Goal: Task Accomplishment & Management: Complete application form

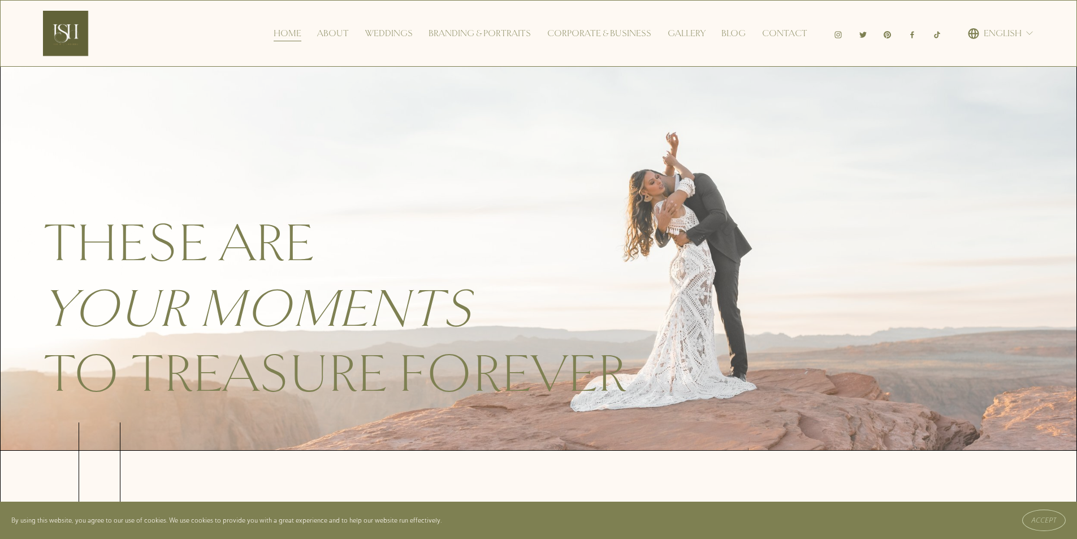
click at [759, 33] on nav "Home About Weddings Branding & Portraits Corporate & Business Gallery Blog Cont…" at bounding box center [541, 33] width 534 height 18
click at [773, 31] on link "Contact" at bounding box center [784, 33] width 45 height 18
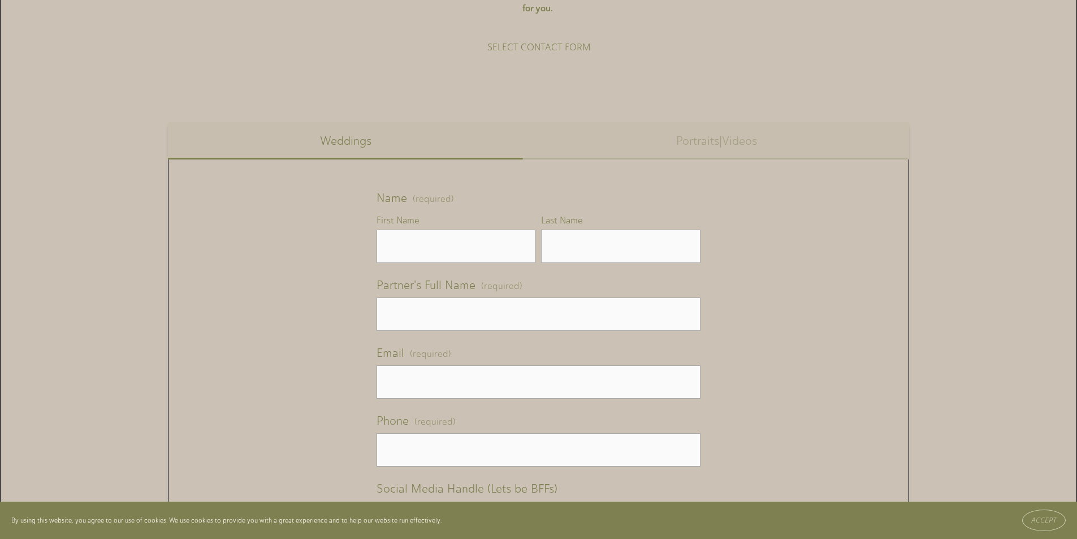
scroll to position [735, 0]
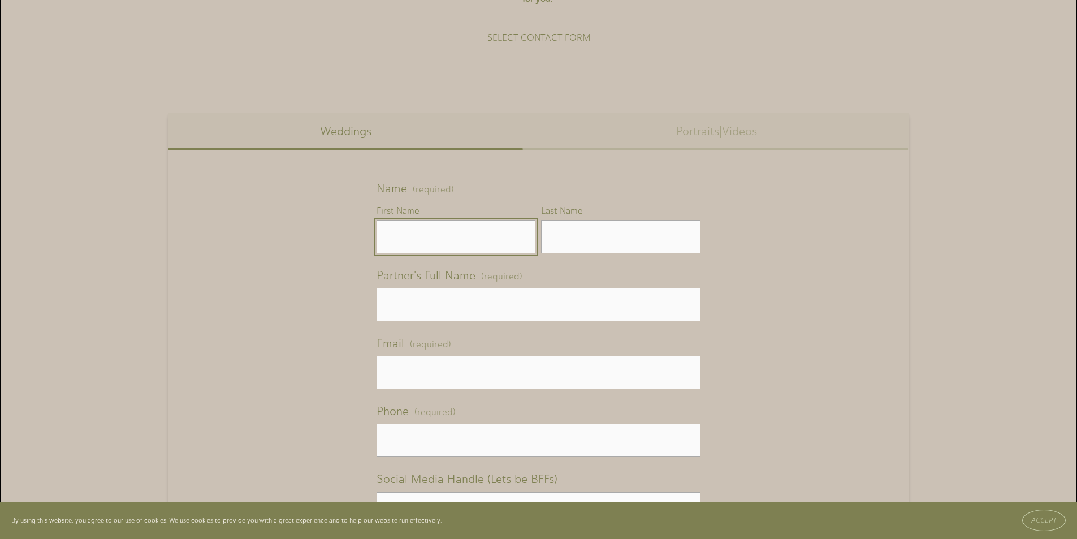
click at [434, 253] on input "First Name" at bounding box center [455, 236] width 159 height 33
type input "m"
type input "[PERSON_NAME]"
type input "n"
type input "[PERSON_NAME]"
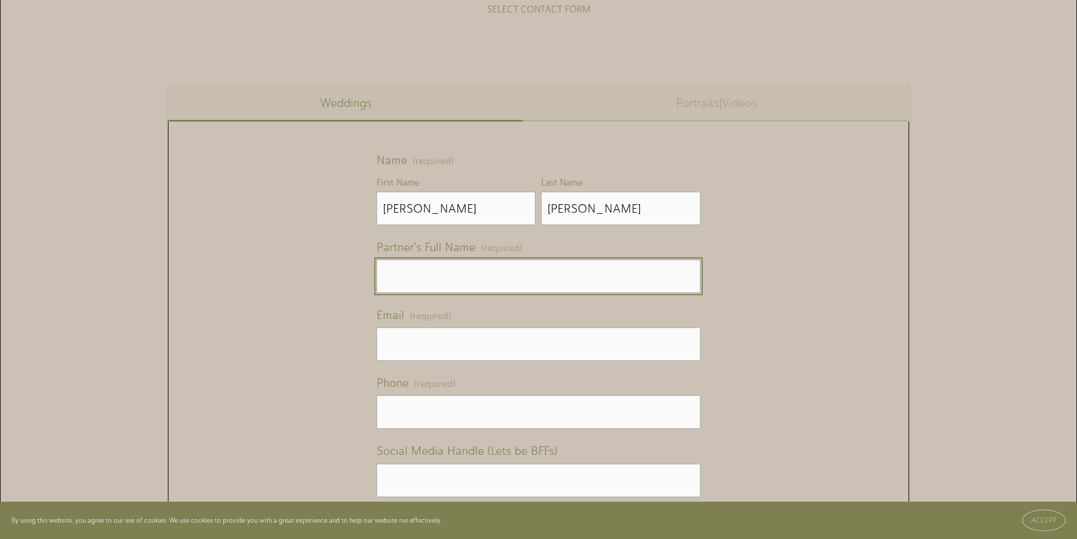
scroll to position [791, 0]
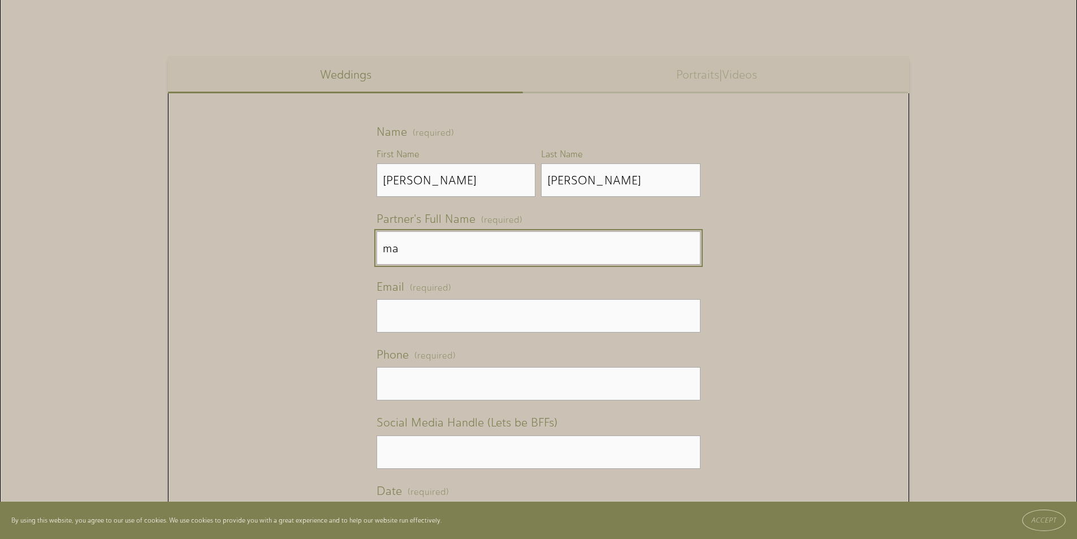
type input "m"
type input "[PERSON_NAME]"
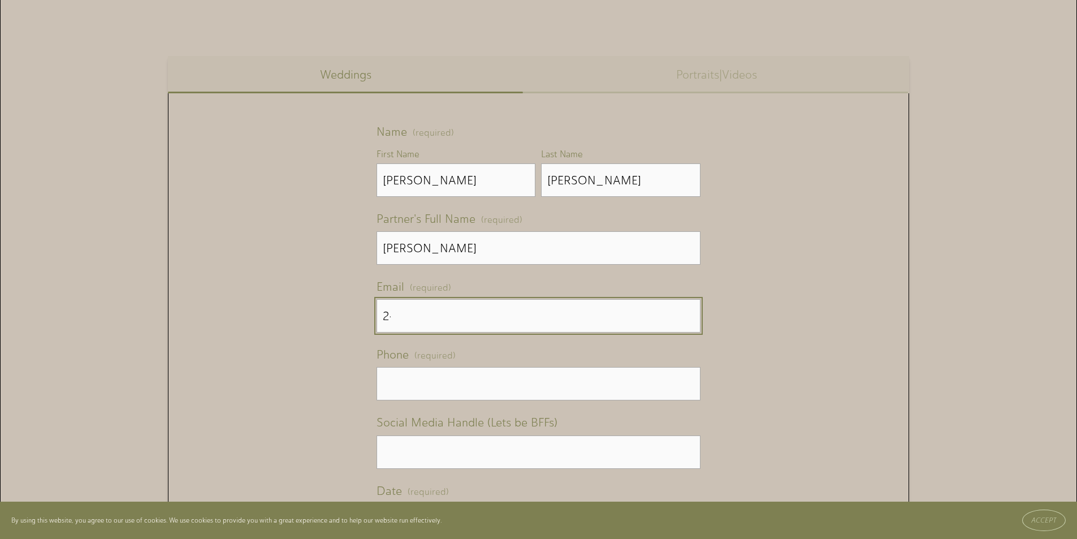
type input "2"
type input "[EMAIL_ADDRESS][DOMAIN_NAME]"
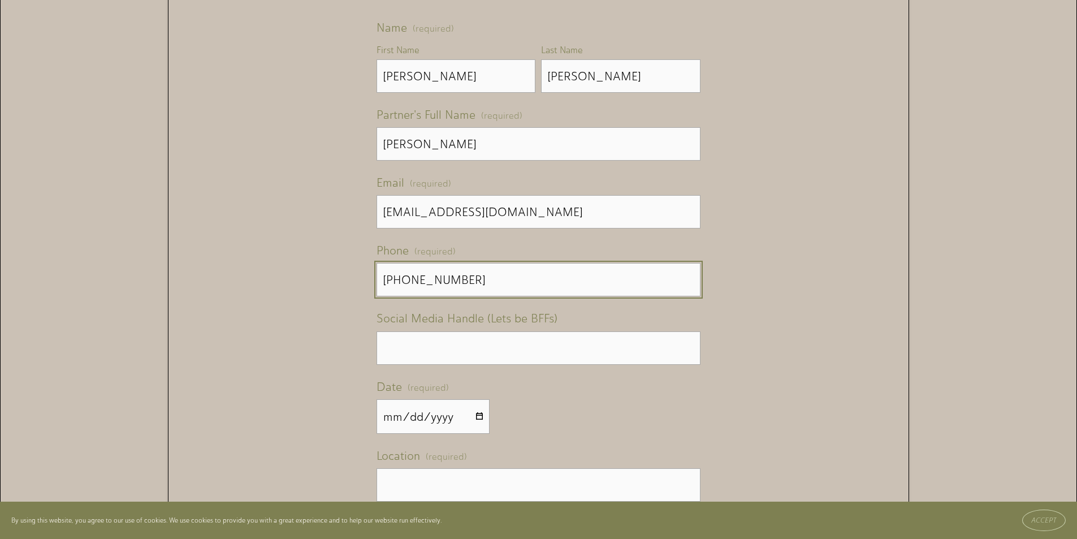
scroll to position [904, 0]
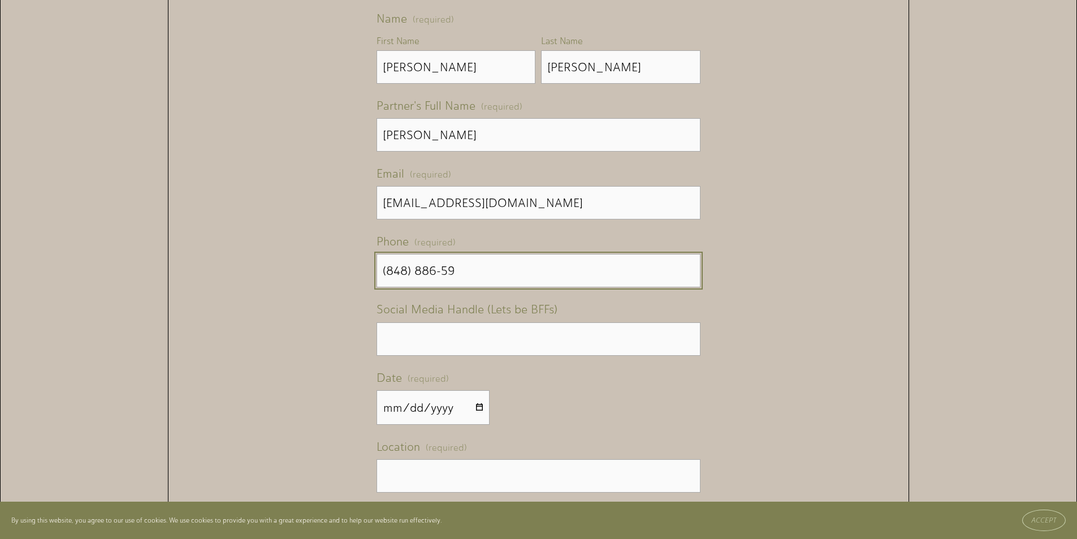
type input "(848) 886-59"
click at [472, 313] on span "Social Media Handle (Lets be BFFs)" at bounding box center [466, 308] width 181 height 21
click at [472, 322] on input "Social Media Handle (Lets be BFFs)" at bounding box center [537, 338] width 323 height 33
click at [458, 339] on input "Social Media Handle (Lets be BFFs)" at bounding box center [537, 338] width 323 height 33
type input "m"
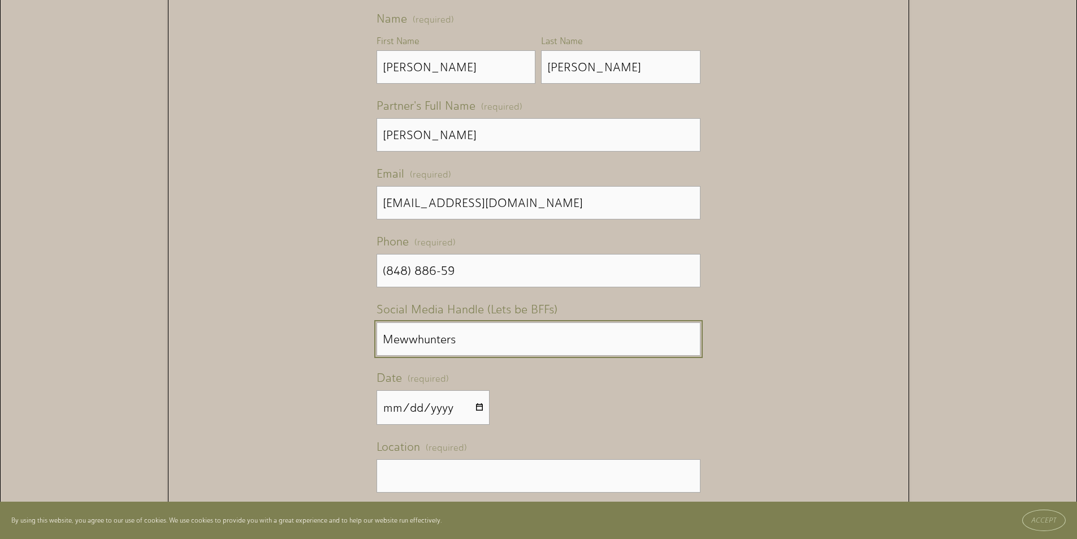
type input "Mewwhunters"
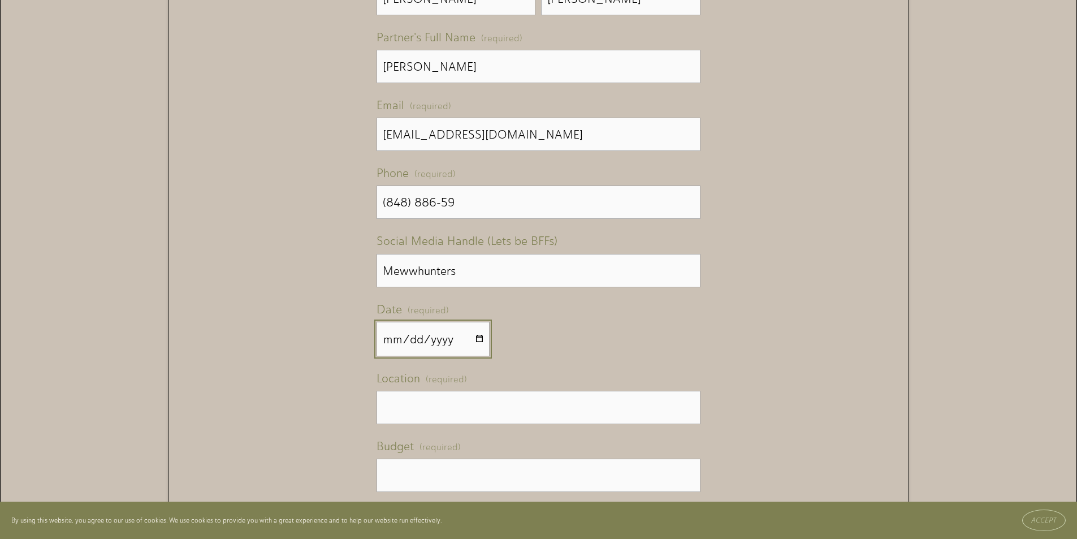
scroll to position [1017, 0]
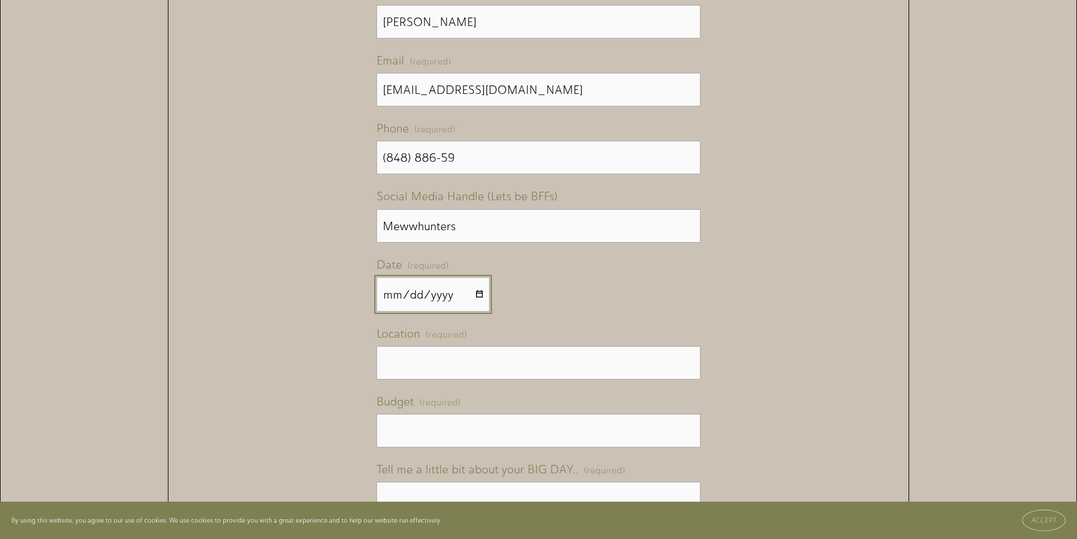
click at [486, 300] on input "Date (required)" at bounding box center [432, 294] width 113 height 34
drag, startPoint x: 470, startPoint y: 294, endPoint x: 482, endPoint y: 297, distance: 11.7
click at [471, 294] on input "Date (required)" at bounding box center [432, 294] width 113 height 34
type input "2025-09-20"
click at [450, 378] on input "Location (required)" at bounding box center [537, 362] width 323 height 33
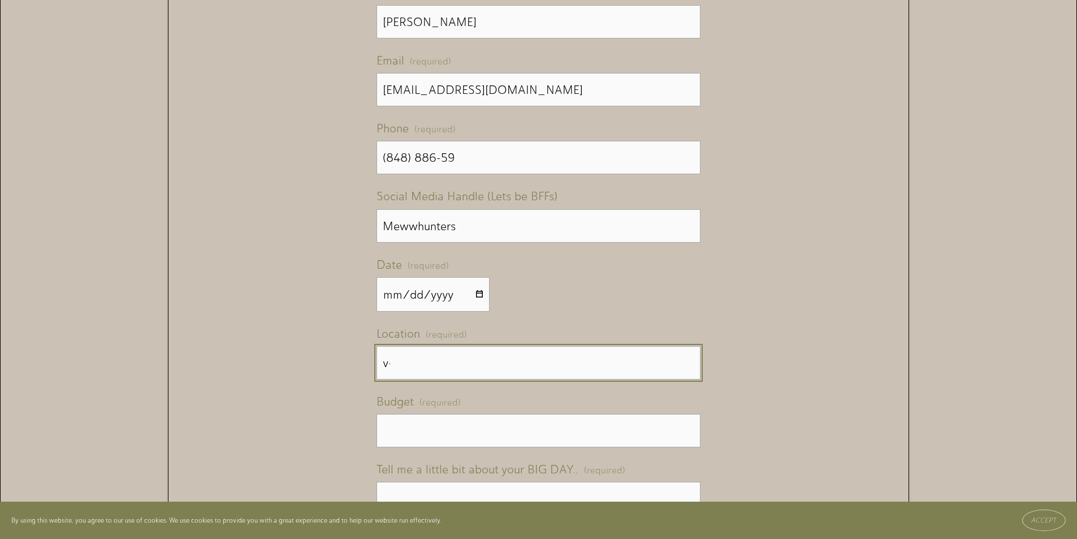
type input "v"
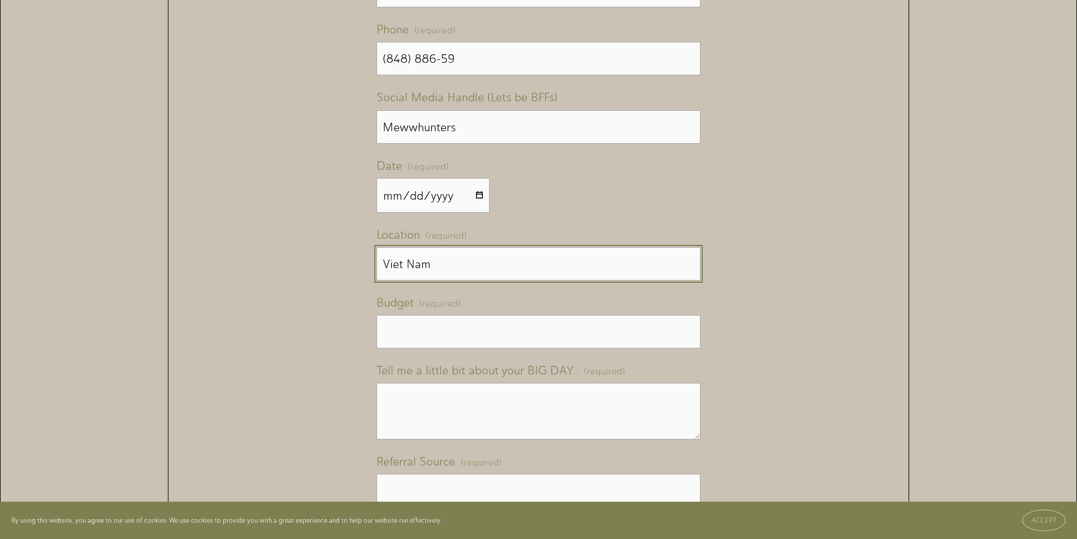
scroll to position [1130, 0]
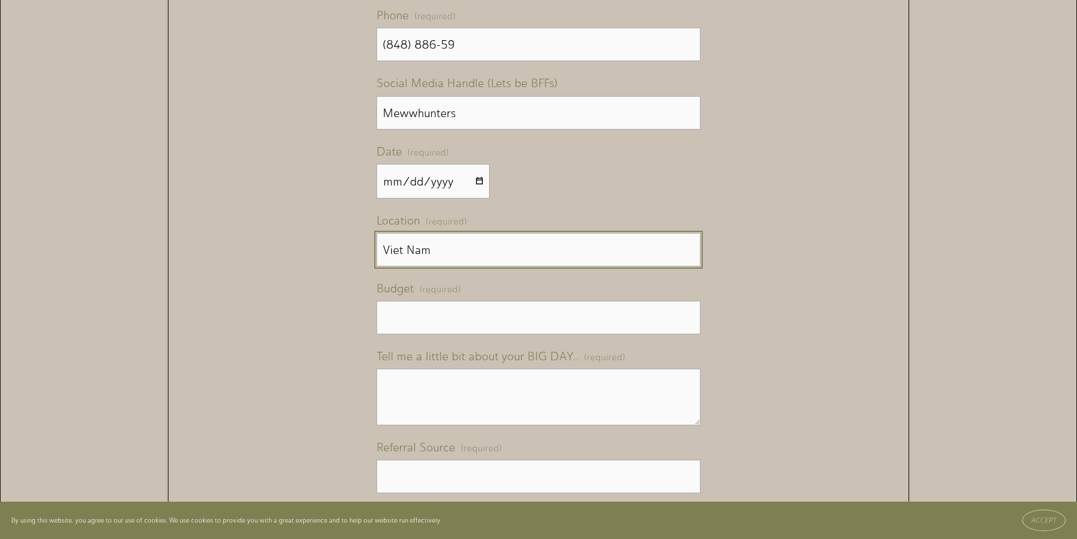
type input "Viet Nam"
click at [408, 295] on span "Budget" at bounding box center [394, 288] width 37 height 21
click at [408, 301] on input "Budget (required)" at bounding box center [537, 317] width 323 height 33
click at [430, 320] on input "Budget (required)" at bounding box center [537, 317] width 323 height 33
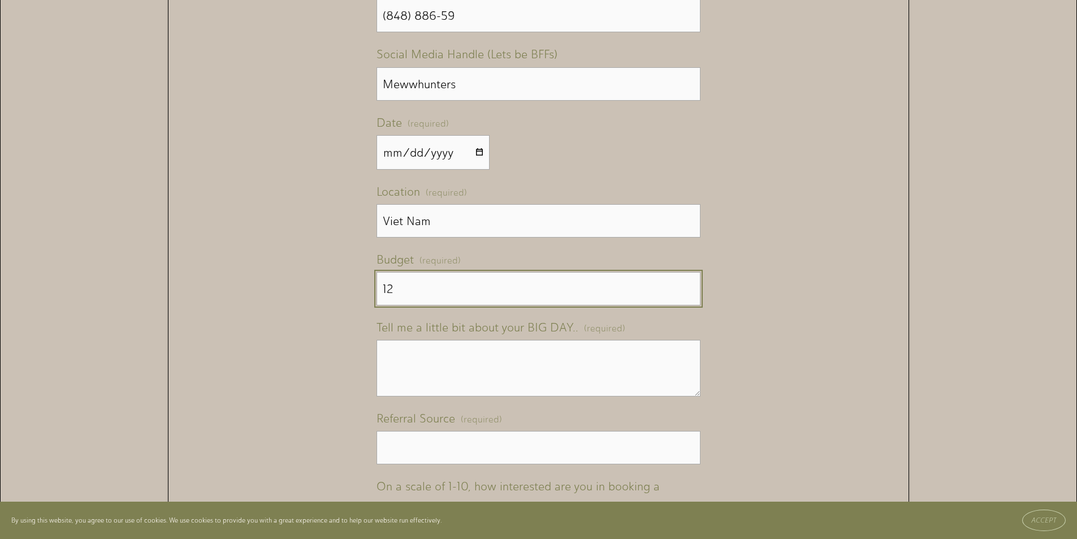
scroll to position [1187, 0]
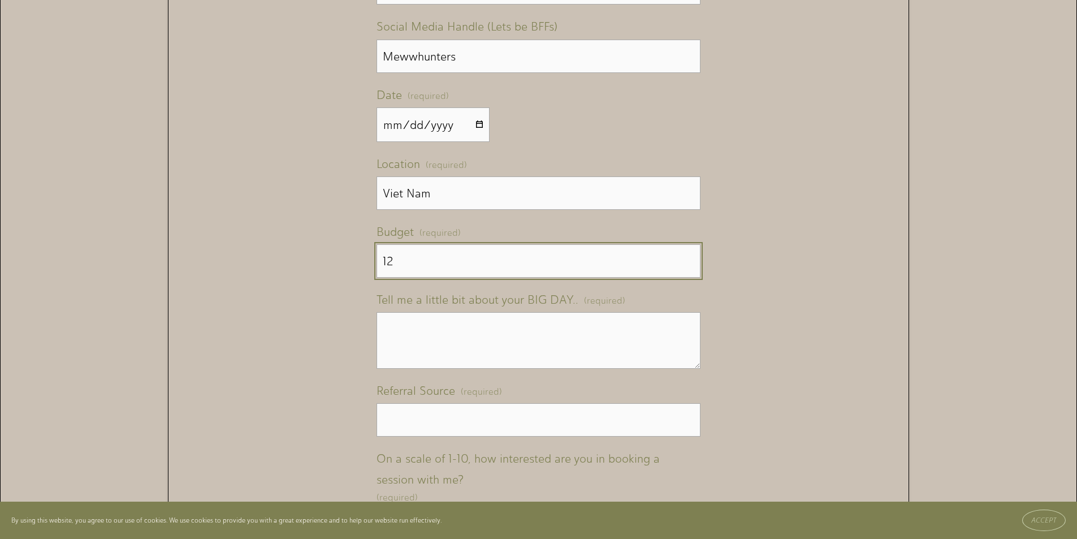
type input "12"
click at [431, 332] on textarea "Tell me a little bit about your BIG DAY.. (required)" at bounding box center [537, 340] width 323 height 57
paste textarea "Real estate, portrait, lifestyle photos/videos not satisfactory? Time consuming…"
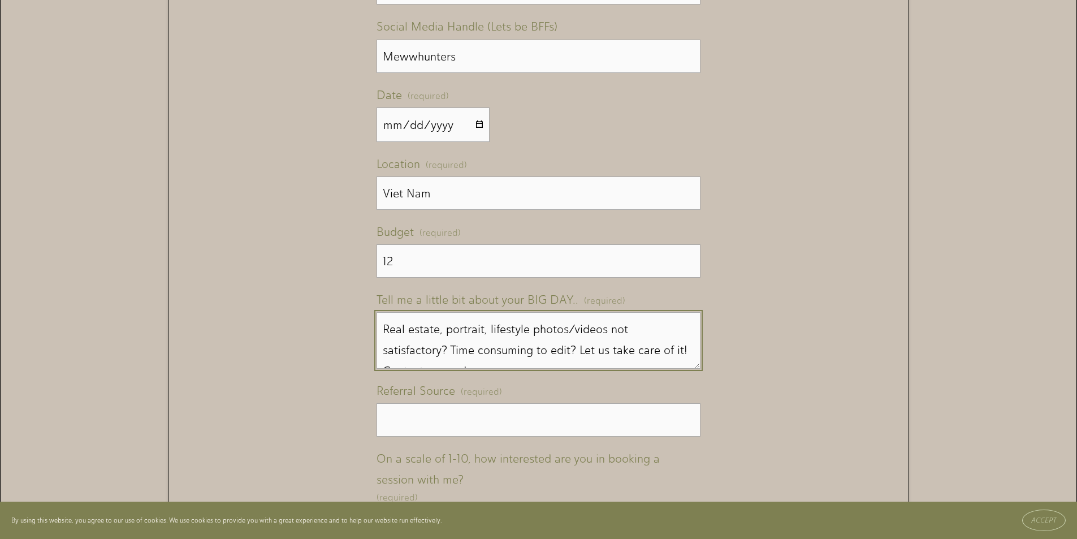
scroll to position [10, 0]
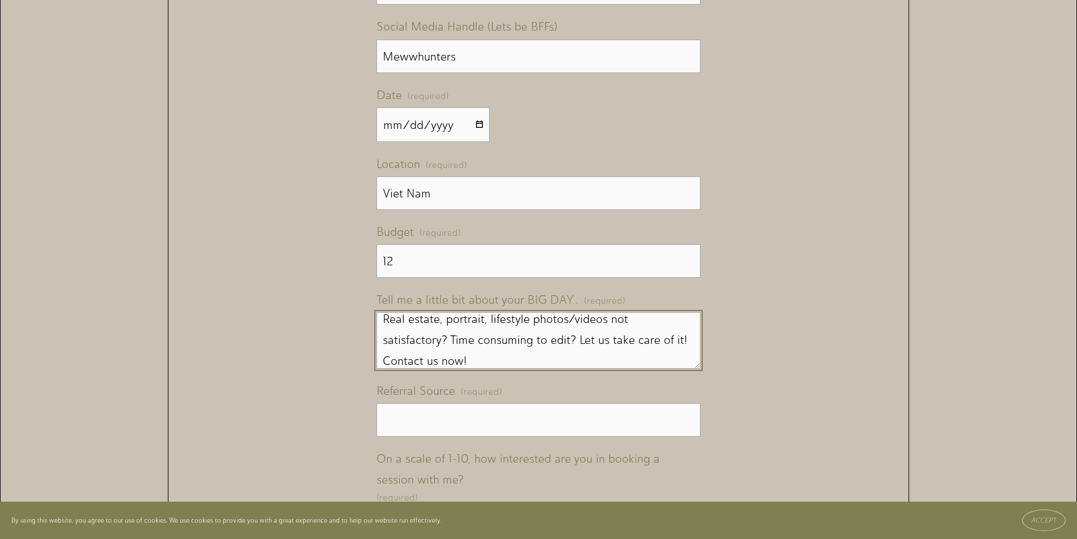
type textarea "Real estate, portrait, lifestyle photos/videos not satisfactory? Time consuming…"
click at [408, 433] on input "Referral Source (required)" at bounding box center [537, 419] width 323 height 33
type input "f"
type input "Facebook"
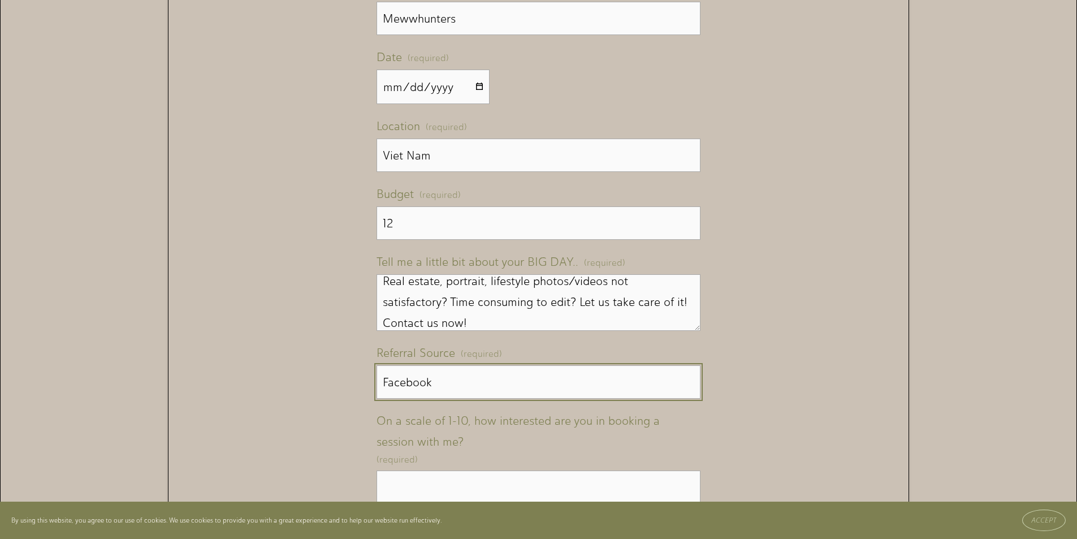
scroll to position [1300, 0]
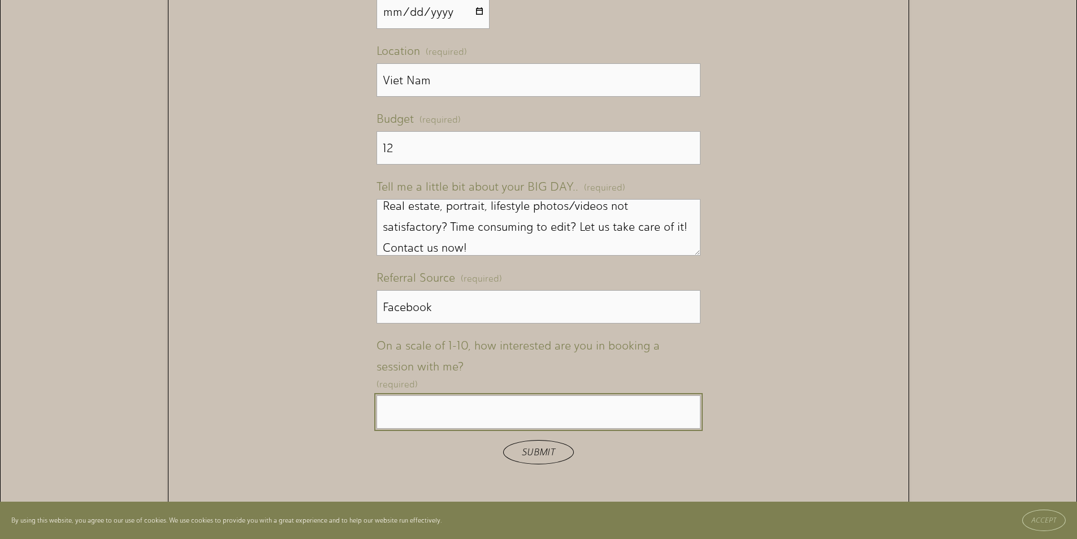
click at [422, 418] on input "On a scale of 1-10, how interested are you in booking a session with me? (requi…" at bounding box center [537, 411] width 323 height 33
type input "1"
drag, startPoint x: 534, startPoint y: 449, endPoint x: 565, endPoint y: 478, distance: 42.4
click at [535, 451] on button "Submit Submit" at bounding box center [538, 452] width 71 height 24
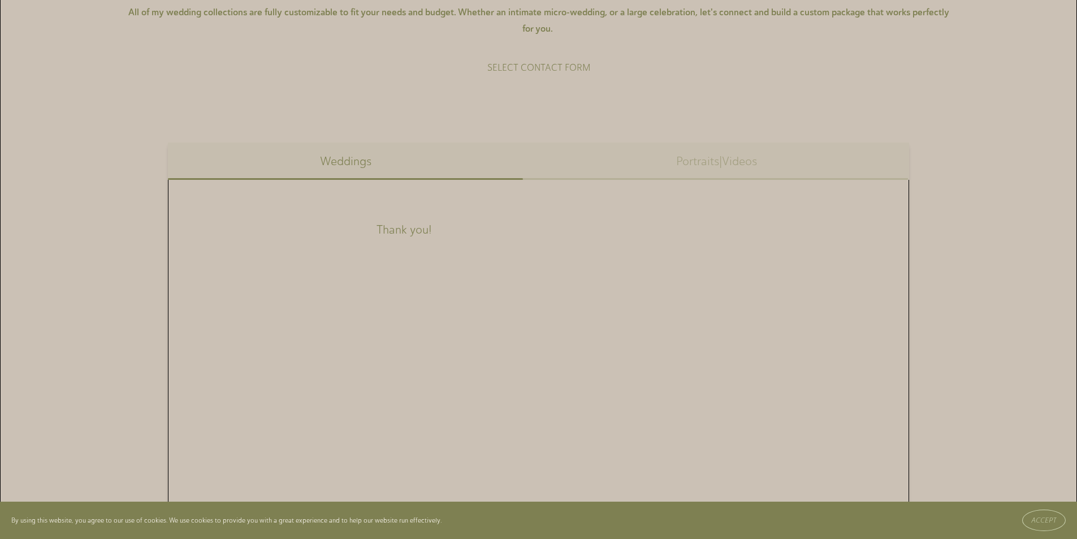
scroll to position [681, 0]
